Goal: Use online tool/utility: Utilize a website feature to perform a specific function

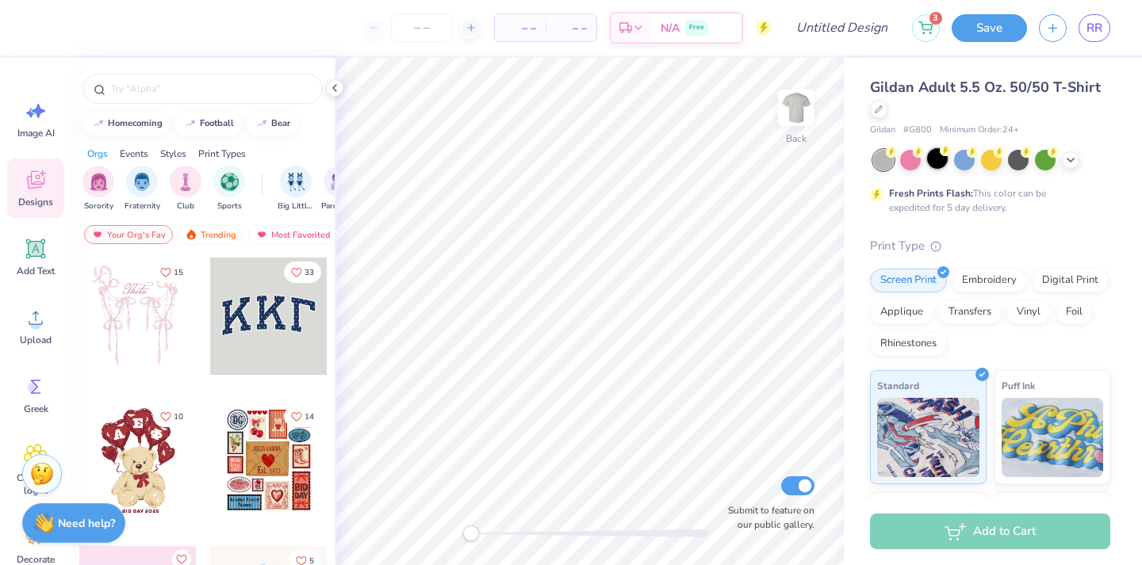
click at [937, 160] on div at bounding box center [937, 158] width 21 height 21
click at [28, 261] on div "Add Text" at bounding box center [35, 257] width 57 height 59
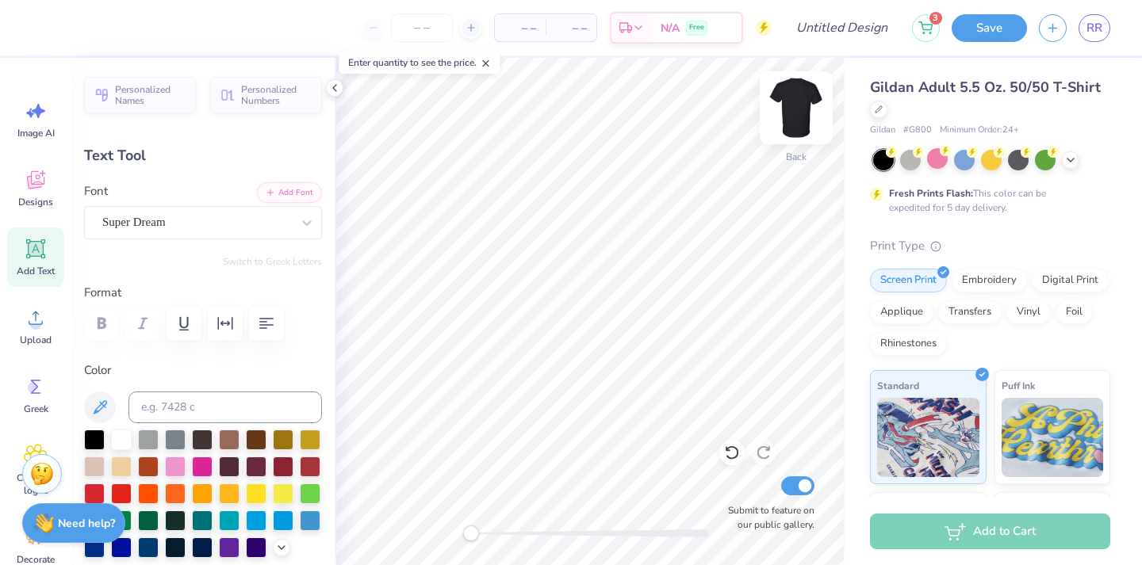
click at [806, 108] on img at bounding box center [795, 107] width 63 height 63
click at [39, 264] on div "Add Text" at bounding box center [35, 257] width 57 height 59
type input "5.70"
type input "1.65"
type input "12.92"
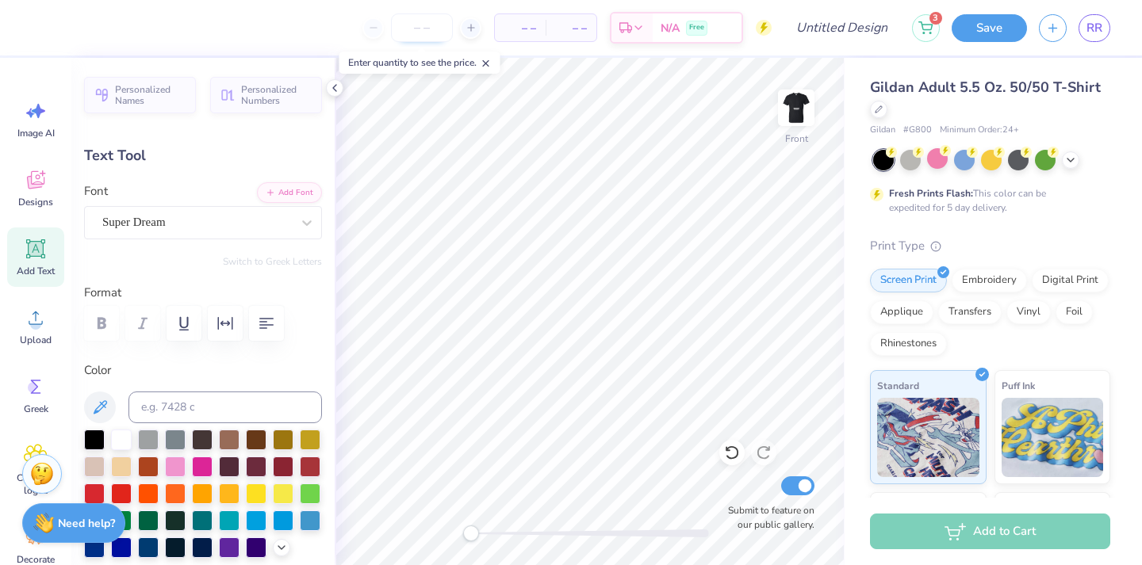
click at [425, 20] on input "number" at bounding box center [422, 27] width 62 height 29
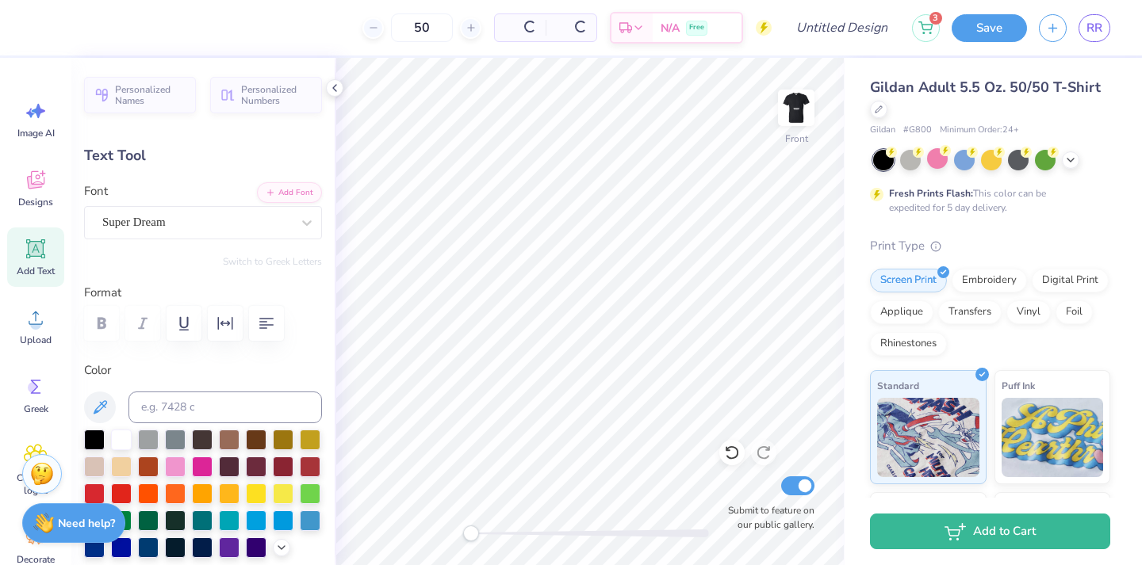
type input "50"
click at [314, 27] on div "50 Per Item Total Est. Delivery N/A Free" at bounding box center [408, 27] width 728 height 55
